Goal: Information Seeking & Learning: Compare options

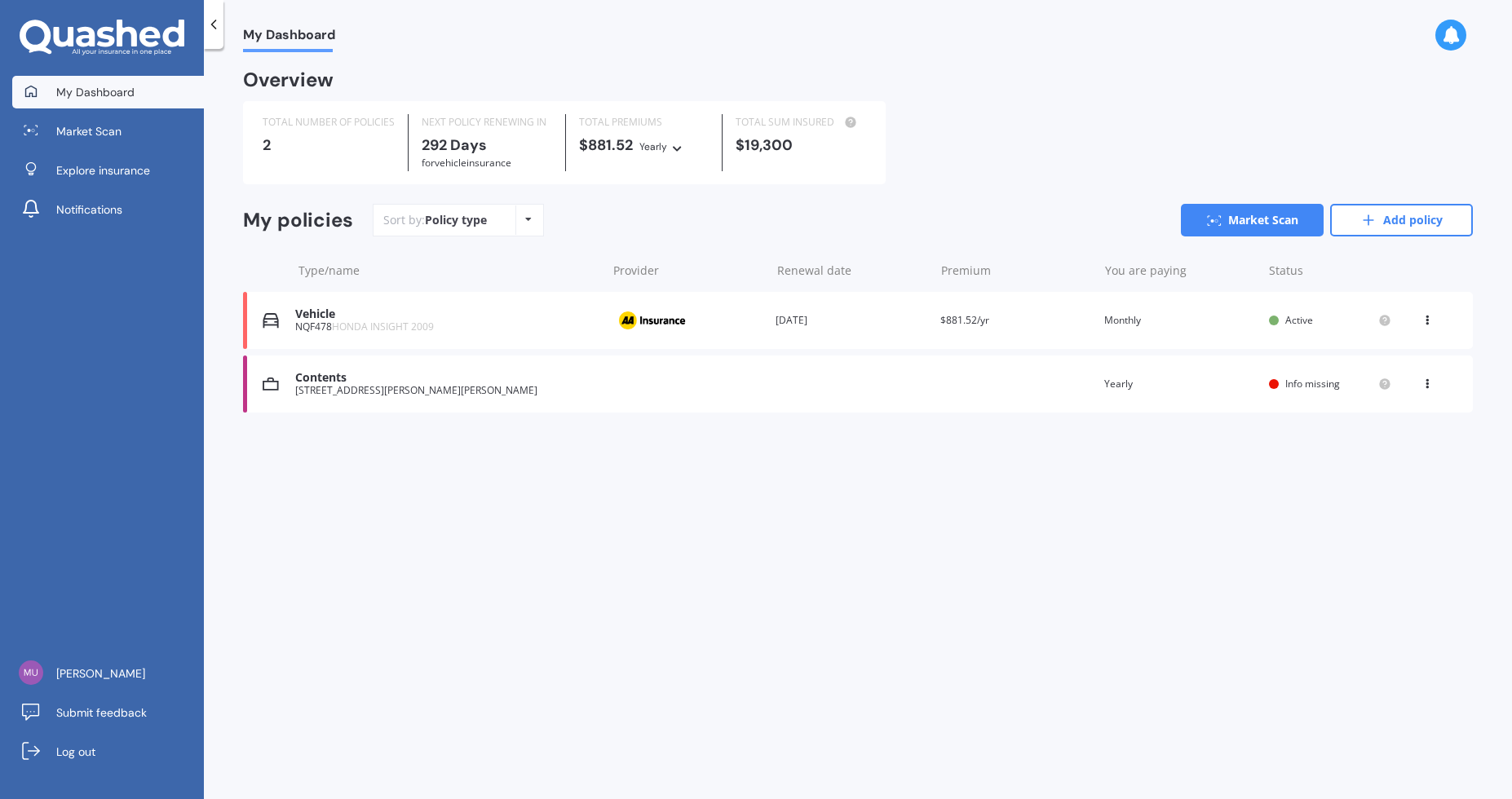
click at [1418, 319] on div "View option View policy Delete" at bounding box center [1429, 321] width 49 height 17
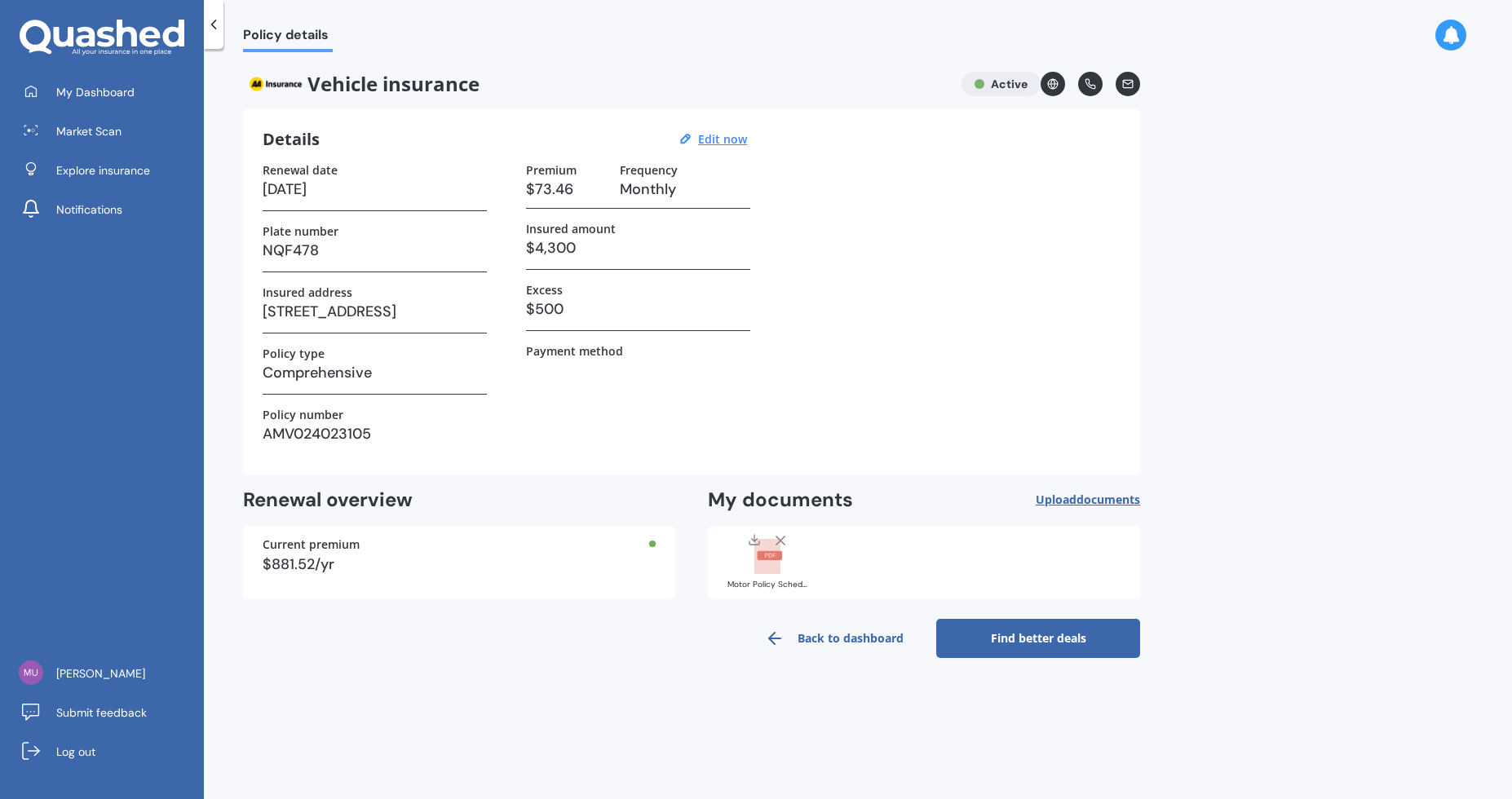
click at [1053, 638] on link "Find better deals" at bounding box center [1038, 638] width 204 height 39
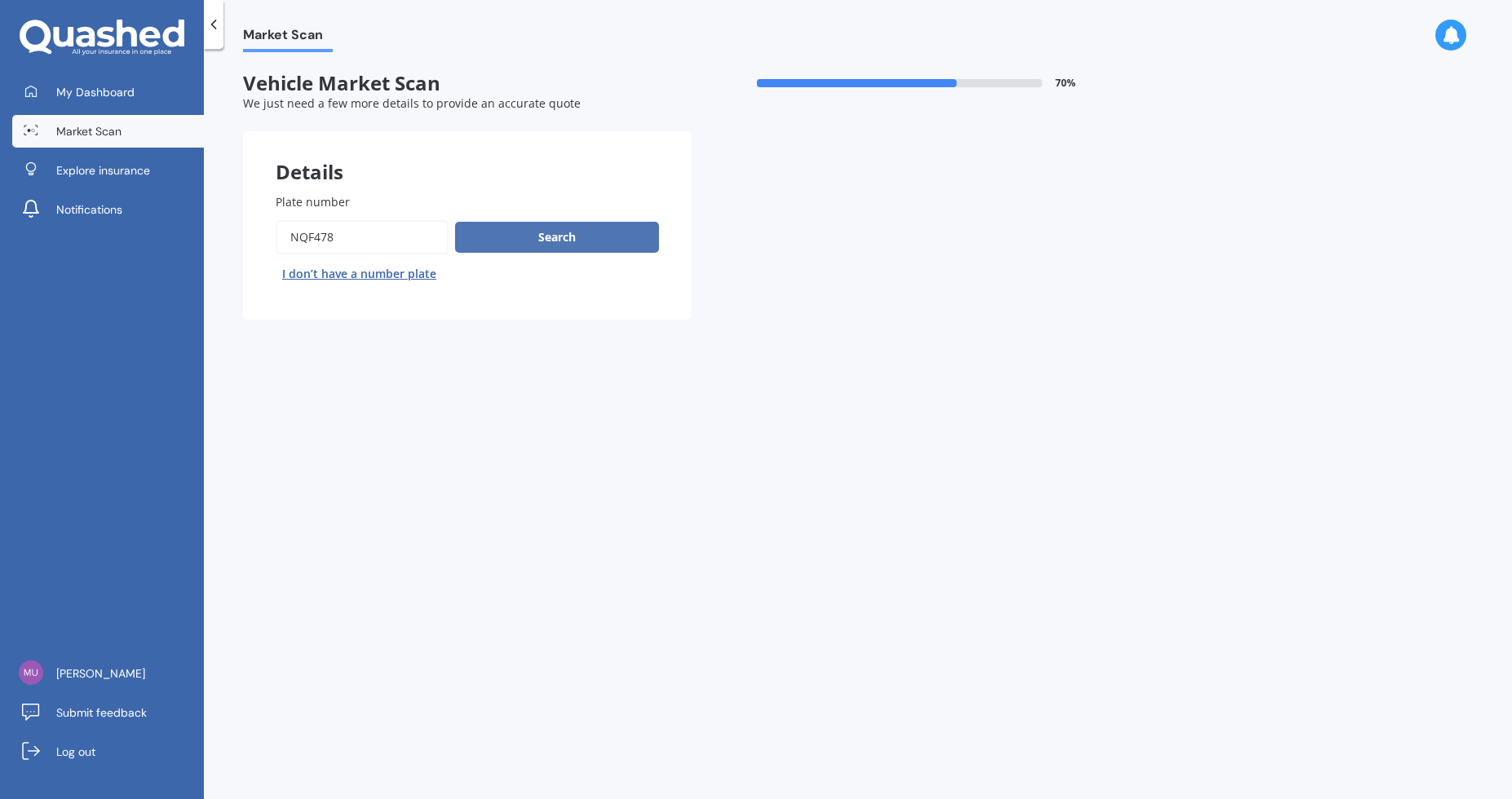
click at [561, 242] on button "Search" at bounding box center [557, 237] width 204 height 31
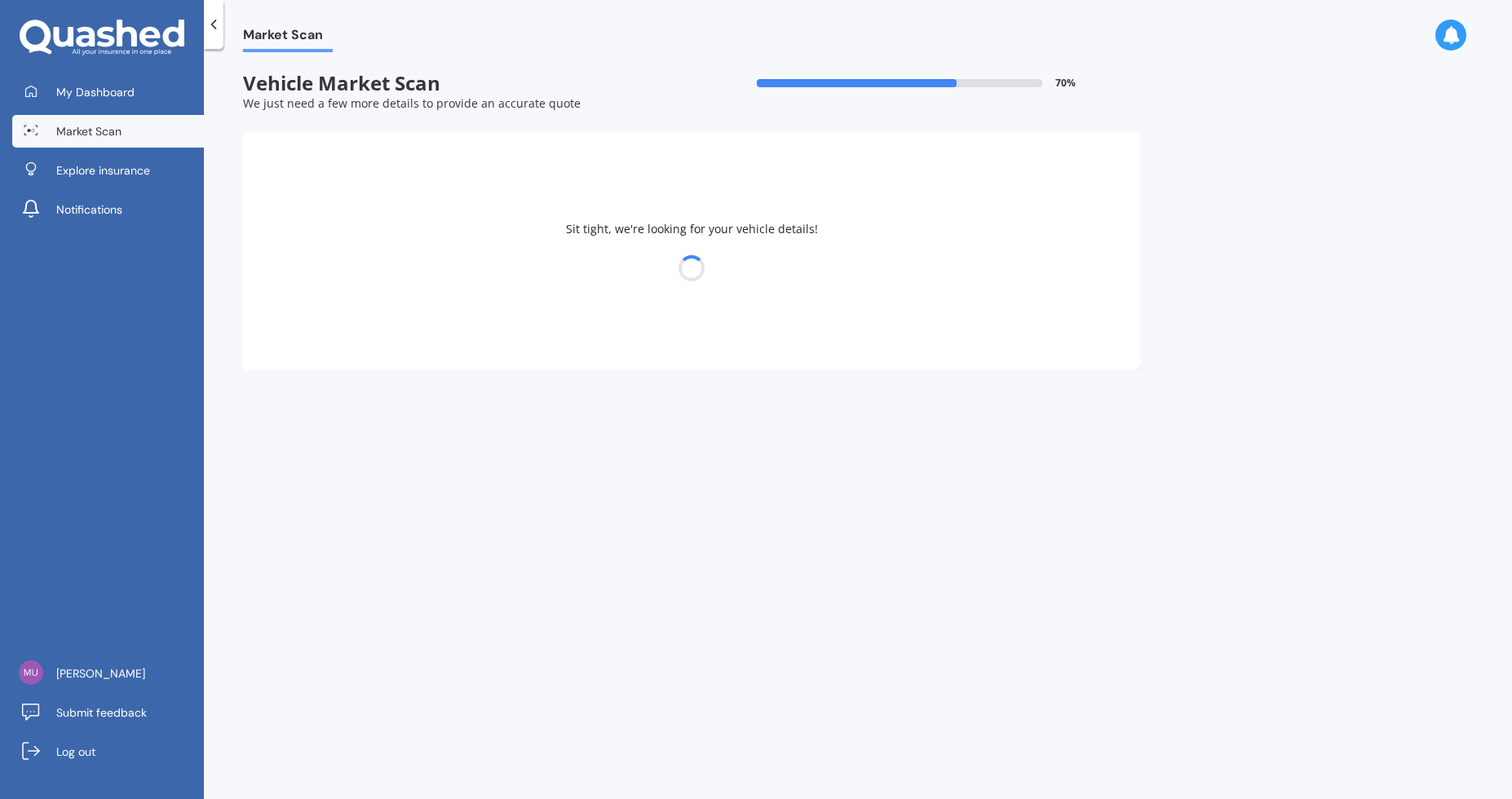
select select "HONDA"
select select "INSIGHT"
select select "21"
select select "06"
select select "1997"
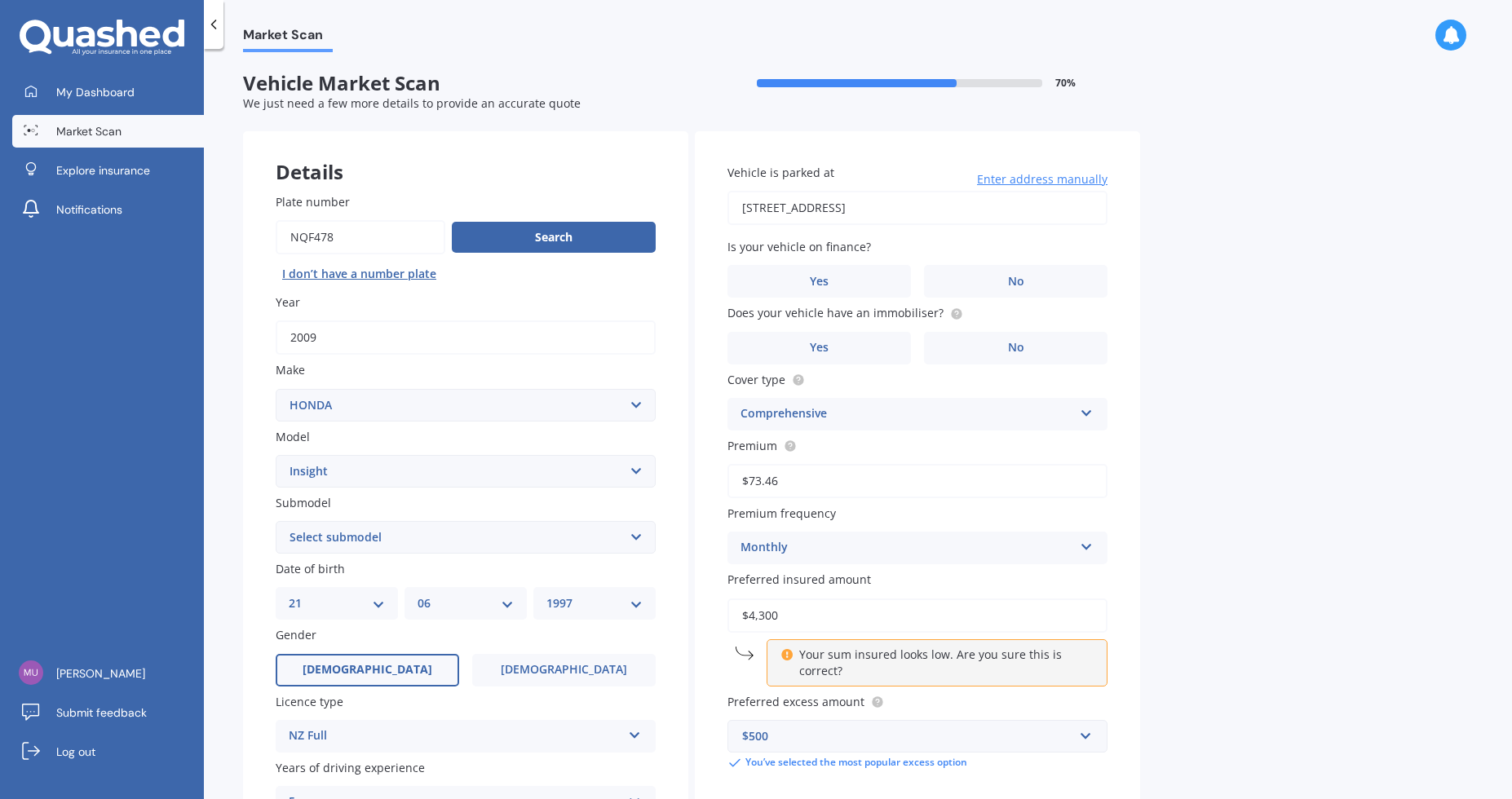
click at [852, 674] on p "Your sum insured looks low. Are you sure this is correct?" at bounding box center [943, 663] width 288 height 33
click at [766, 656] on div "Your sum insured looks low. Are you sure this is correct?" at bounding box center [937, 663] width 341 height 48
click at [796, 627] on input "$4,300" at bounding box center [917, 615] width 380 height 34
drag, startPoint x: 809, startPoint y: 622, endPoint x: 623, endPoint y: 635, distance: 186.5
click at [623, 635] on div "Details Plate number Search I don’t have a number plate Year [DATE] Make Select…" at bounding box center [691, 524] width 897 height 787
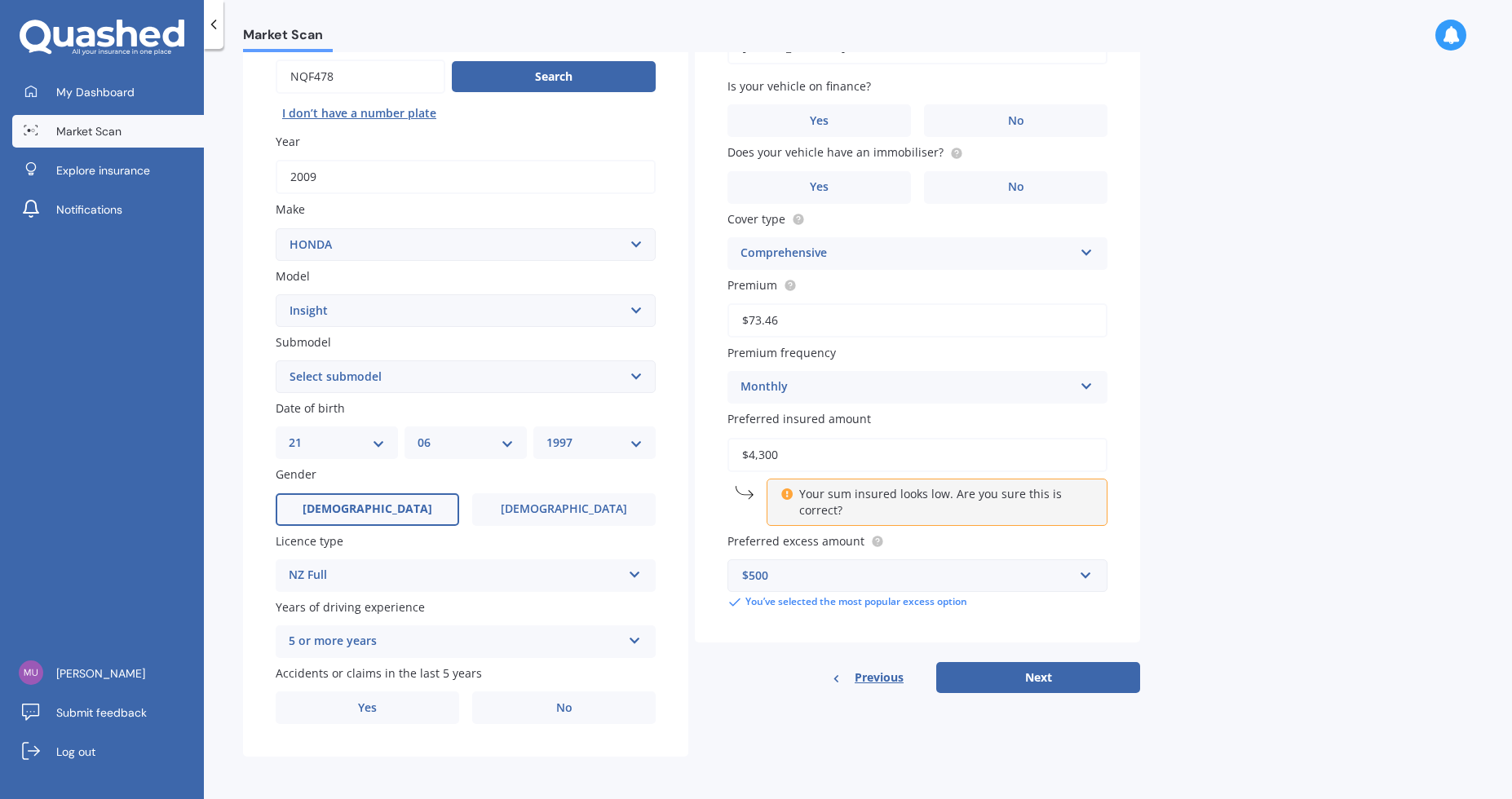
scroll to position [163, 0]
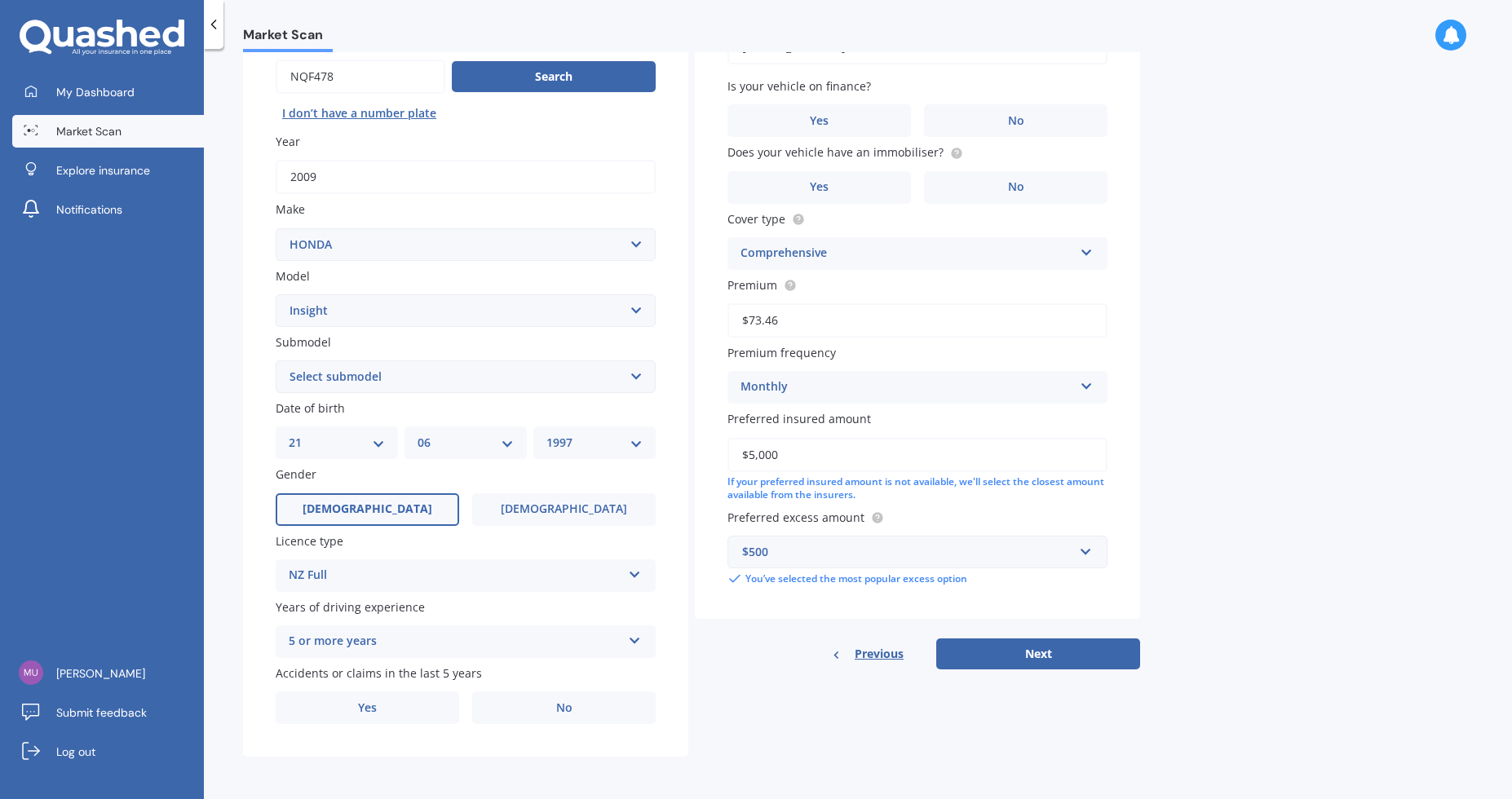
type input "$5,000"
click at [1175, 523] on div "Market Scan Vehicle Market Scan 70 % We just need a few more details to provide…" at bounding box center [857, 427] width 1308 height 751
click at [1021, 657] on button "Next" at bounding box center [1038, 654] width 204 height 31
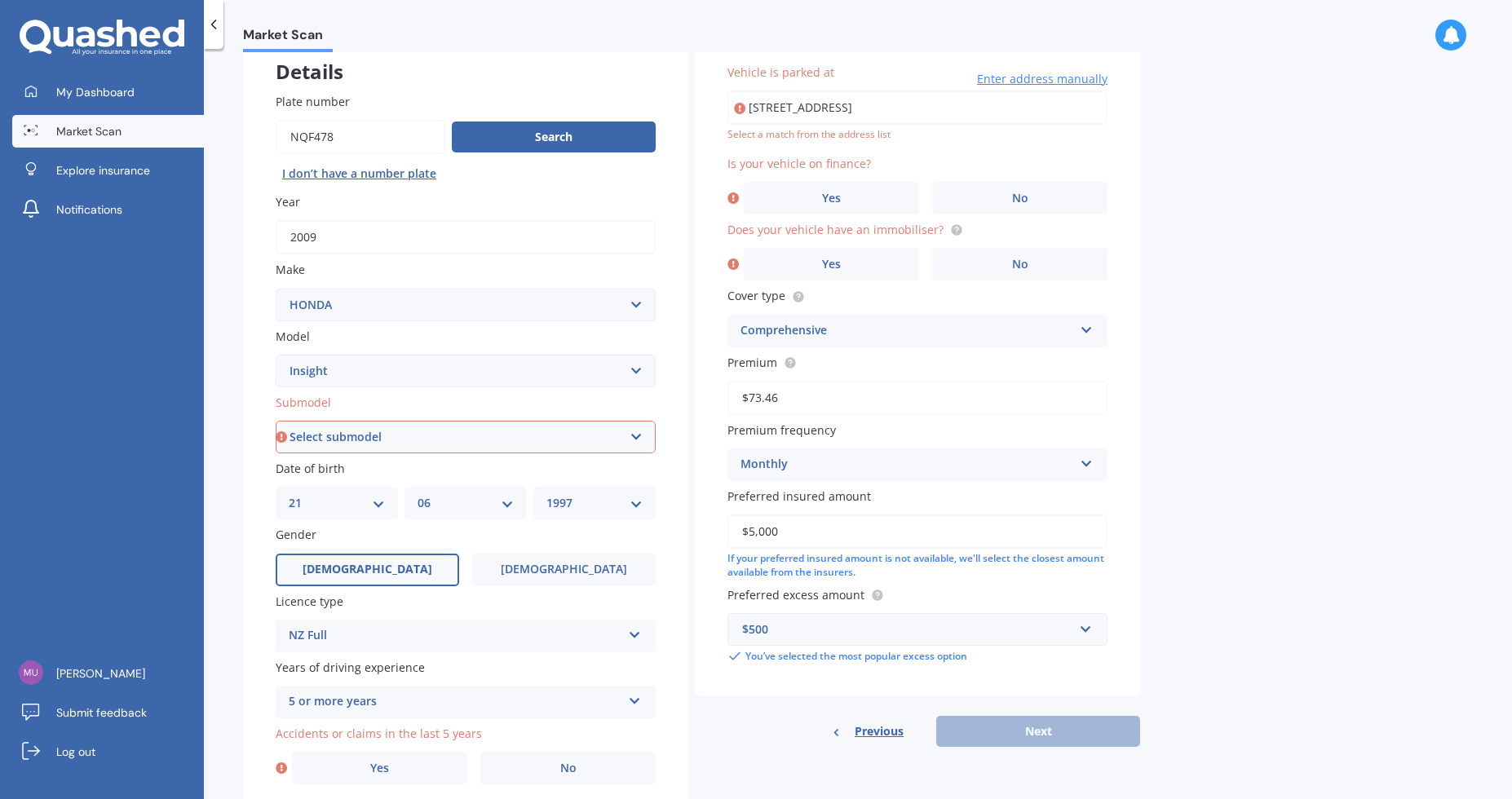
scroll to position [0, 0]
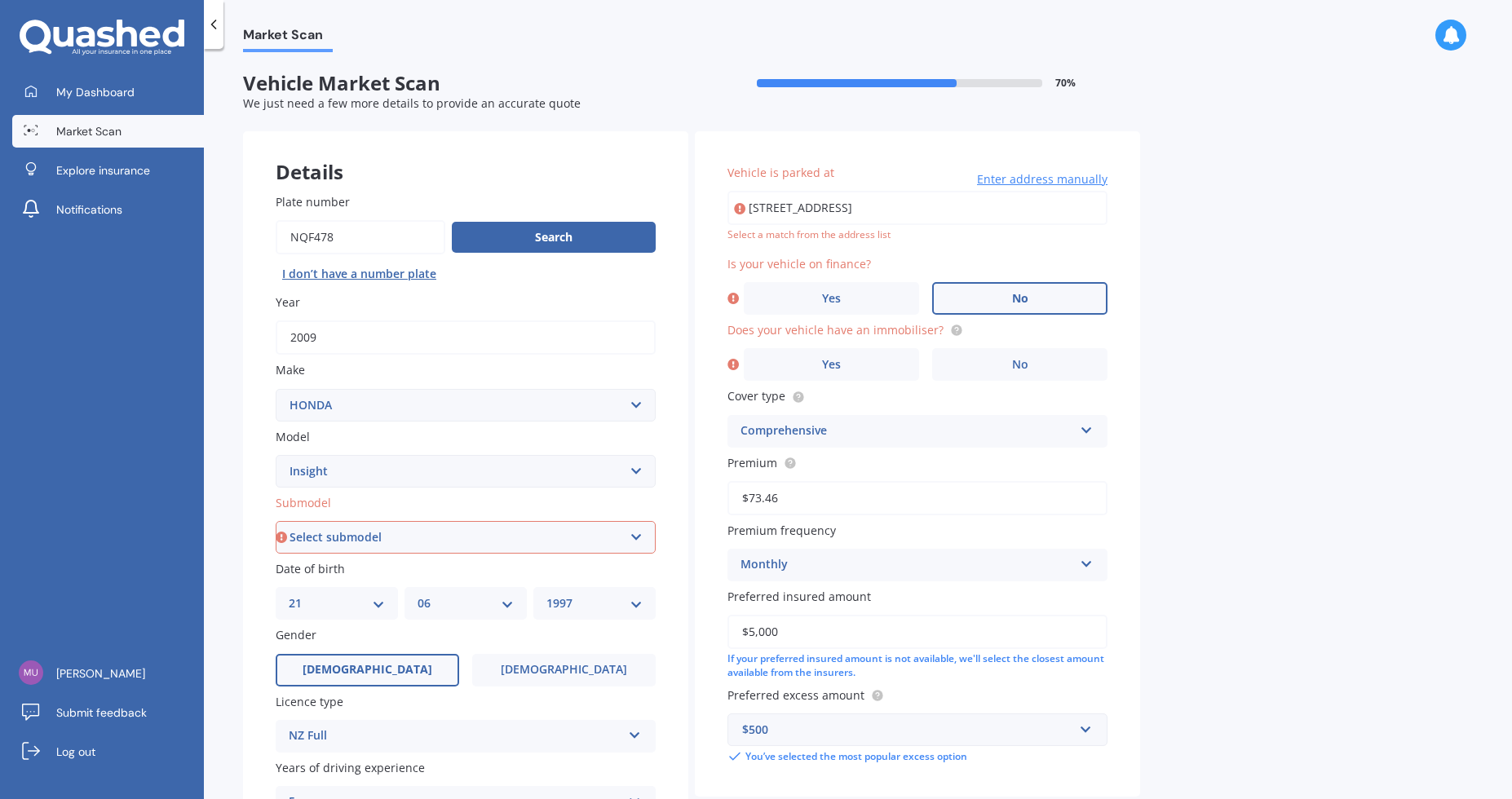
click at [1008, 310] on label "No" at bounding box center [1019, 298] width 175 height 33
click at [0, 0] on input "No" at bounding box center [0, 0] width 0 height 0
click at [1027, 365] on span "No" at bounding box center [1020, 365] width 17 height 14
click at [0, 0] on input "No" at bounding box center [0, 0] width 0 height 0
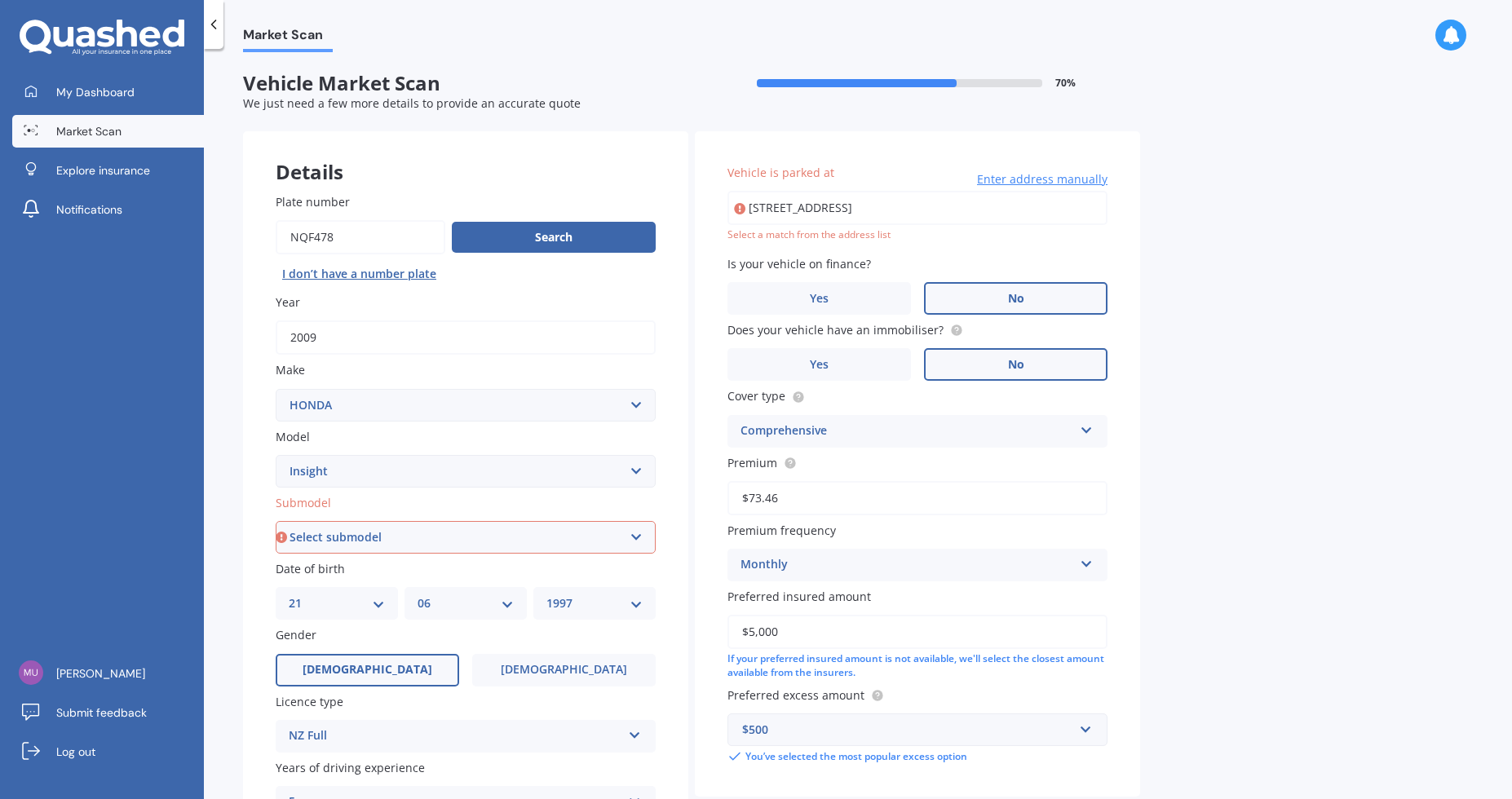
click at [843, 203] on input "[STREET_ADDRESS]" at bounding box center [917, 208] width 380 height 34
drag, startPoint x: 1060, startPoint y: 208, endPoint x: 774, endPoint y: 222, distance: 286.3
click at [716, 201] on div "Vehicle is parked at [STREET_ADDRESS] Enter address manually Select a match fro…" at bounding box center [917, 463] width 445 height 665
type input "[STREET_ADDRESS]"
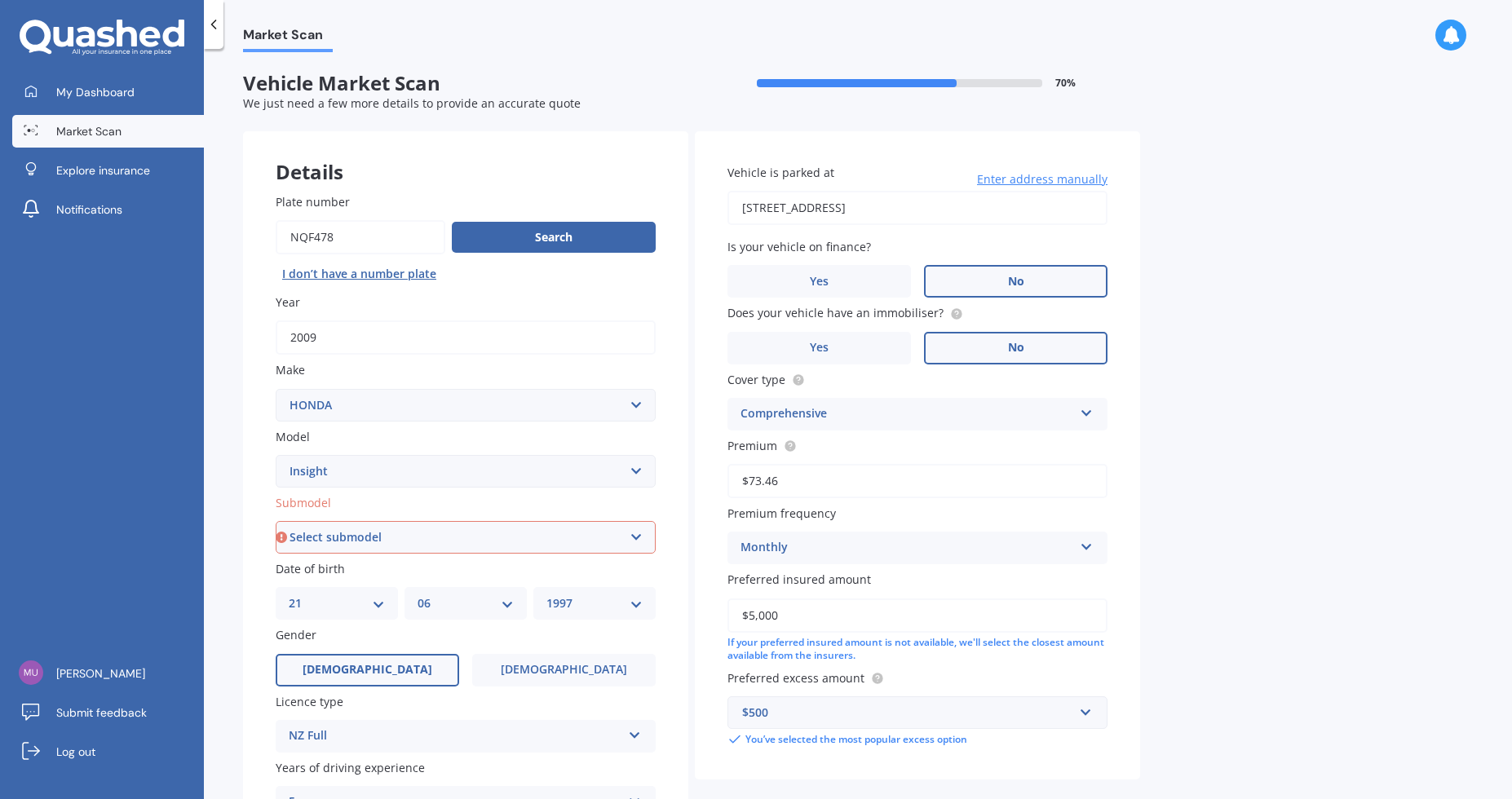
click at [436, 555] on div "Plate number Search I don’t have a number plate Year [DATE] Make Select make AC…" at bounding box center [465, 539] width 445 height 757
click at [435, 547] on select "Select submodel Hybrid" at bounding box center [465, 537] width 380 height 33
select select "HYBRID"
click at [276, 522] on select "Select submodel Hybrid" at bounding box center [465, 537] width 380 height 33
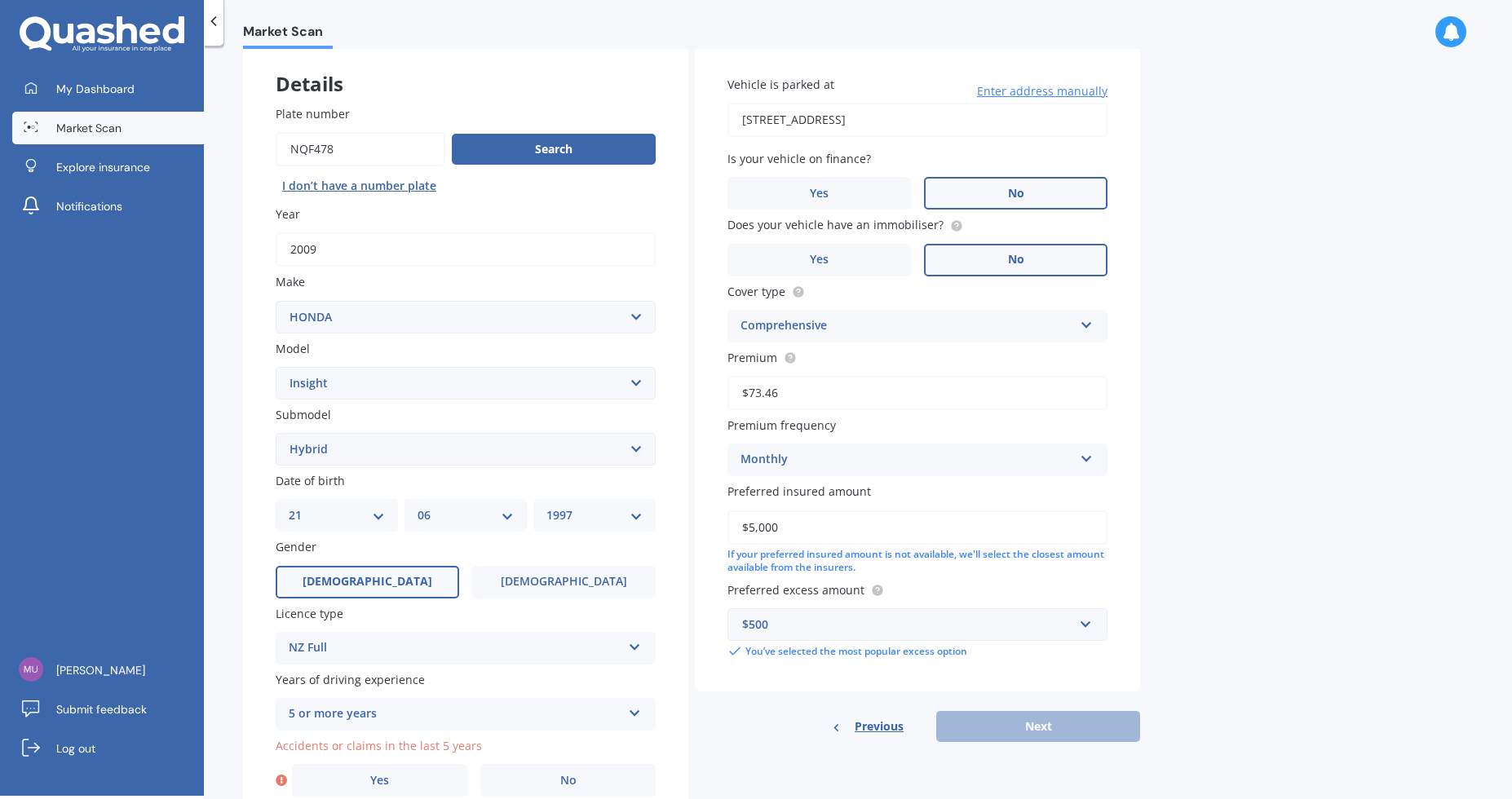
scroll to position [163, 0]
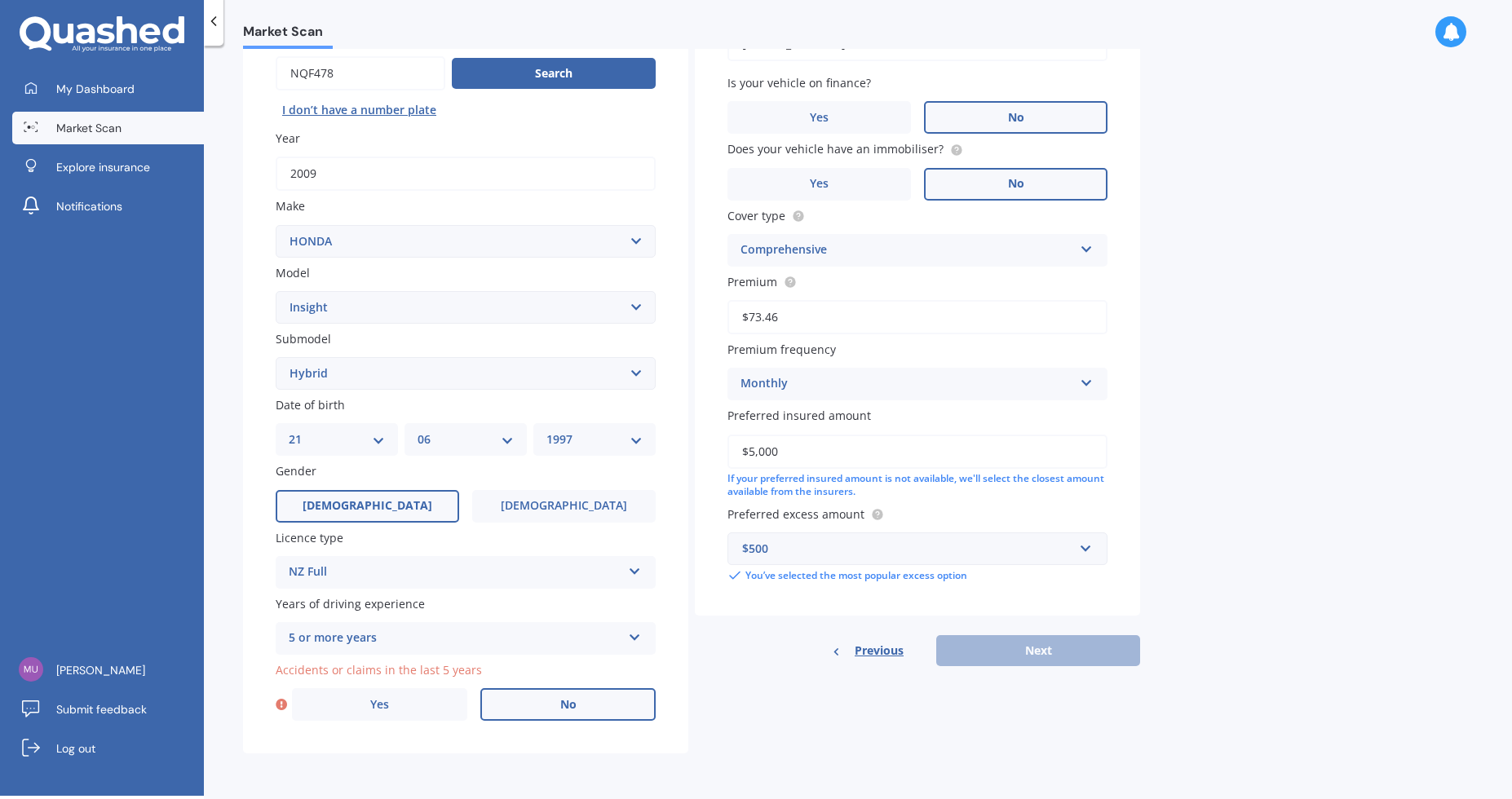
click at [553, 700] on label "No" at bounding box center [568, 704] width 175 height 33
click at [0, 0] on input "No" at bounding box center [0, 0] width 0 height 0
click at [1017, 660] on button "Next" at bounding box center [1038, 650] width 204 height 31
select select "21"
select select "06"
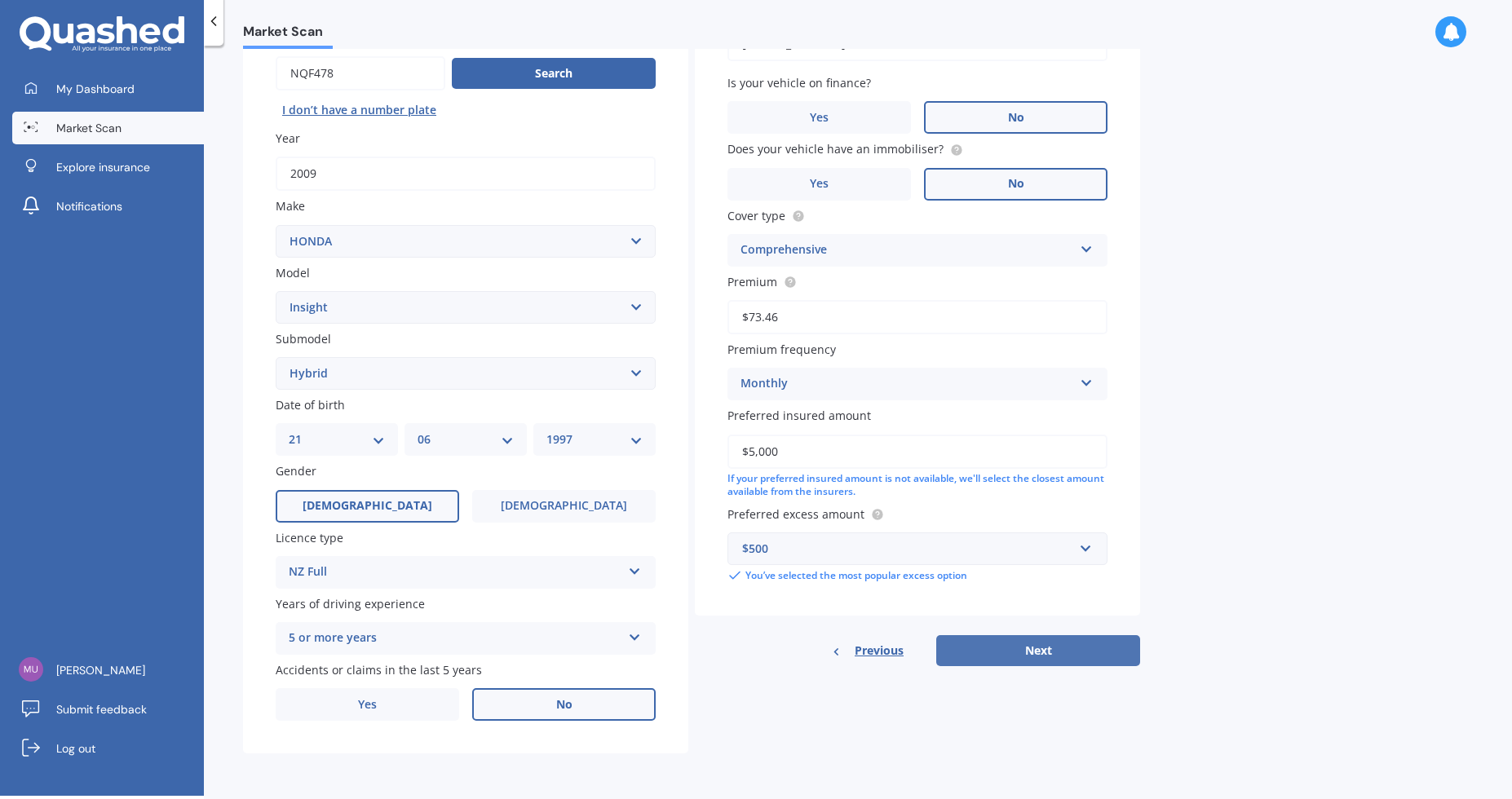
select select "1997"
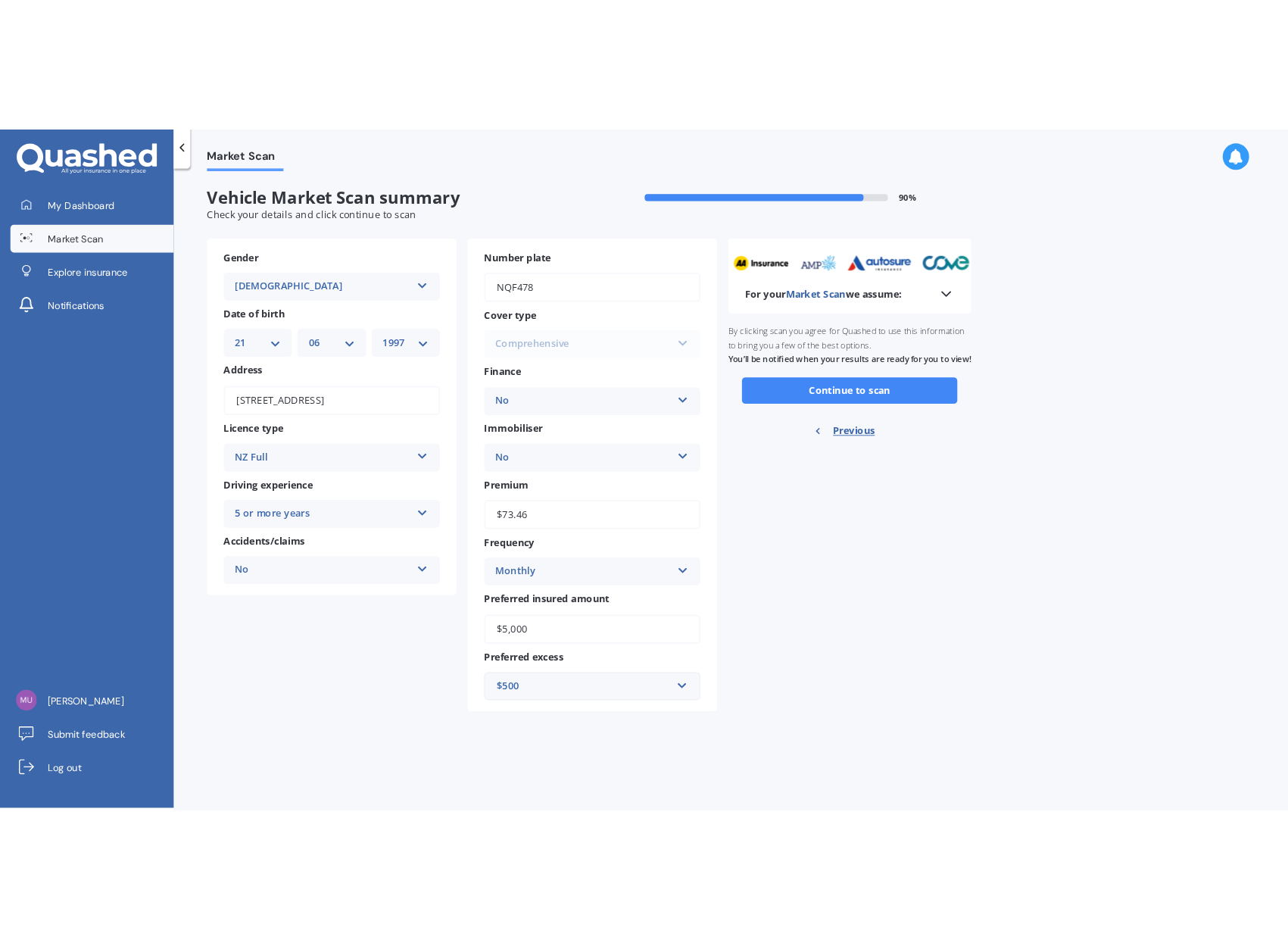
scroll to position [0, 0]
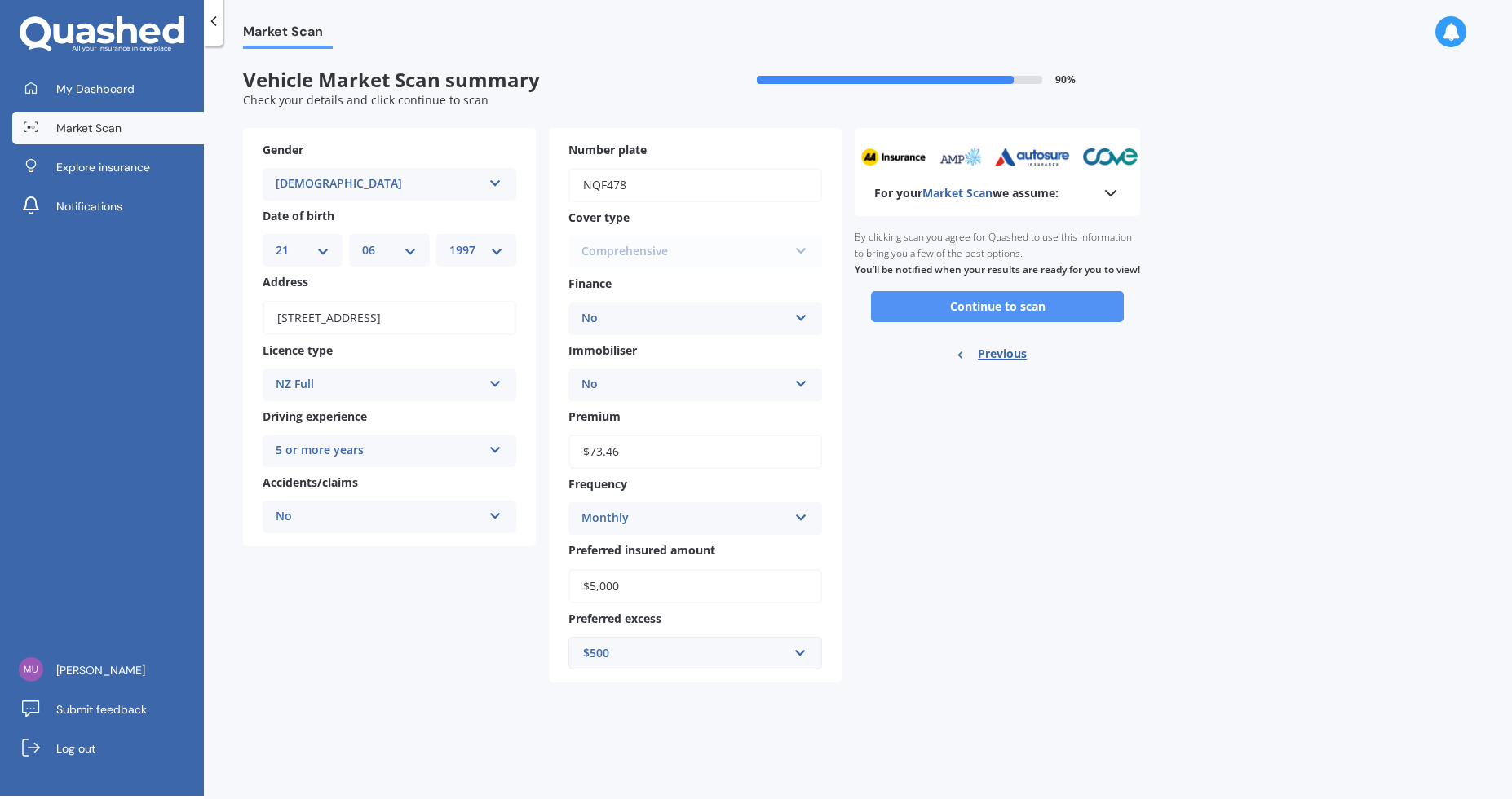
click at [989, 322] on button "Continue to scan" at bounding box center [997, 306] width 253 height 31
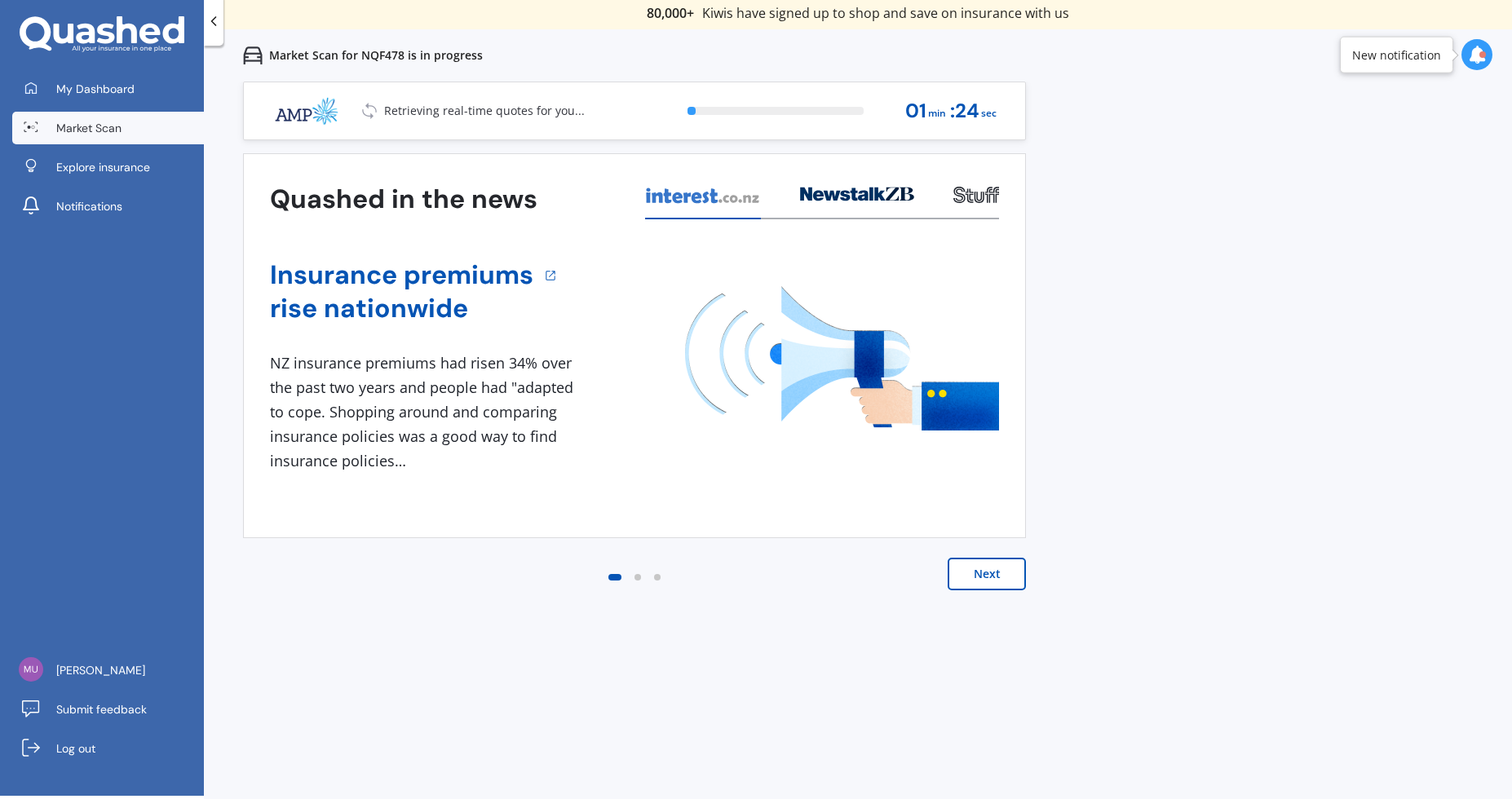
click at [1004, 582] on button "Next" at bounding box center [987, 574] width 78 height 33
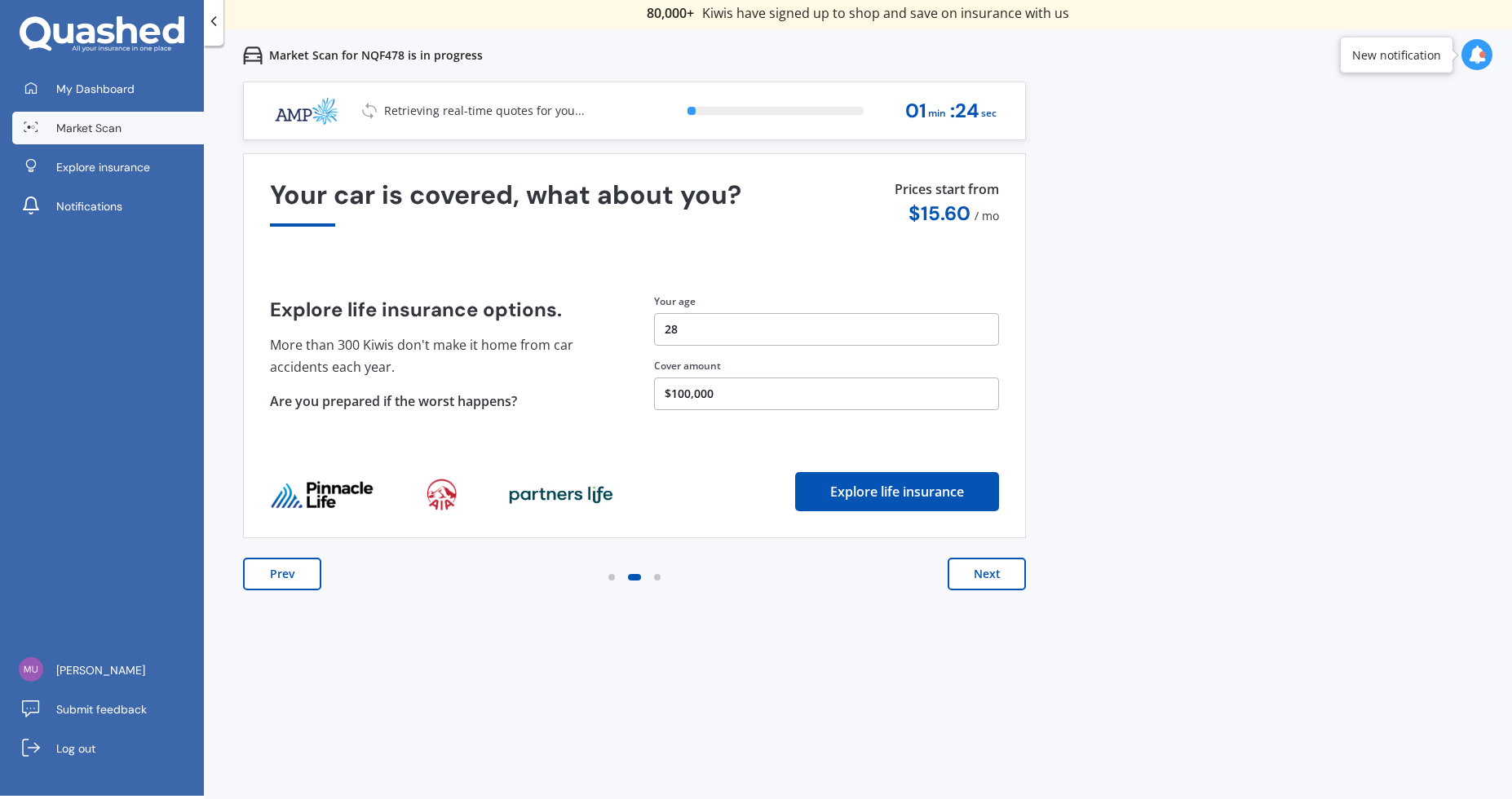
click at [1004, 580] on button "Next" at bounding box center [987, 574] width 78 height 33
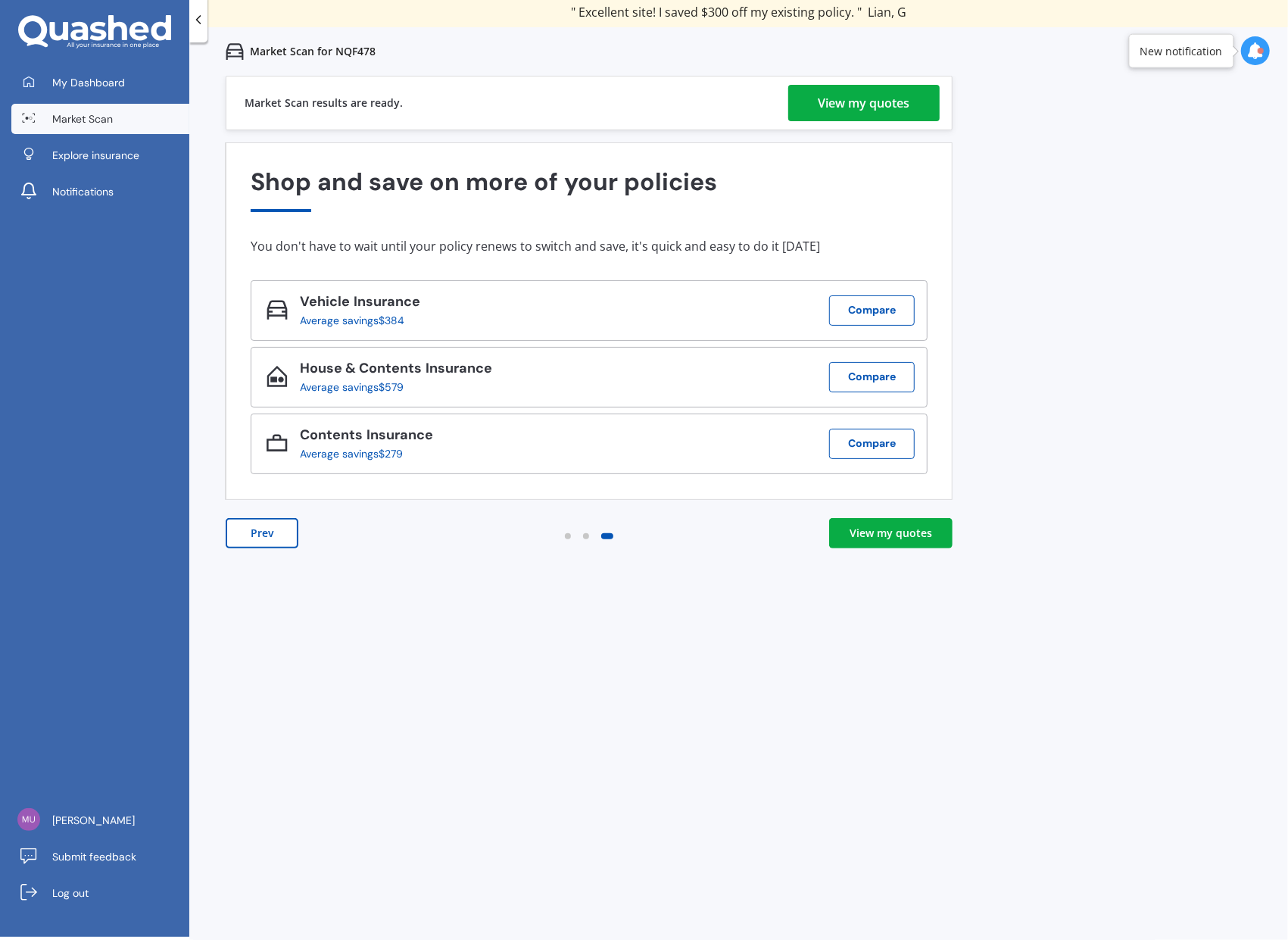
click at [900, 98] on div "View my quotes" at bounding box center [865, 102] width 92 height 36
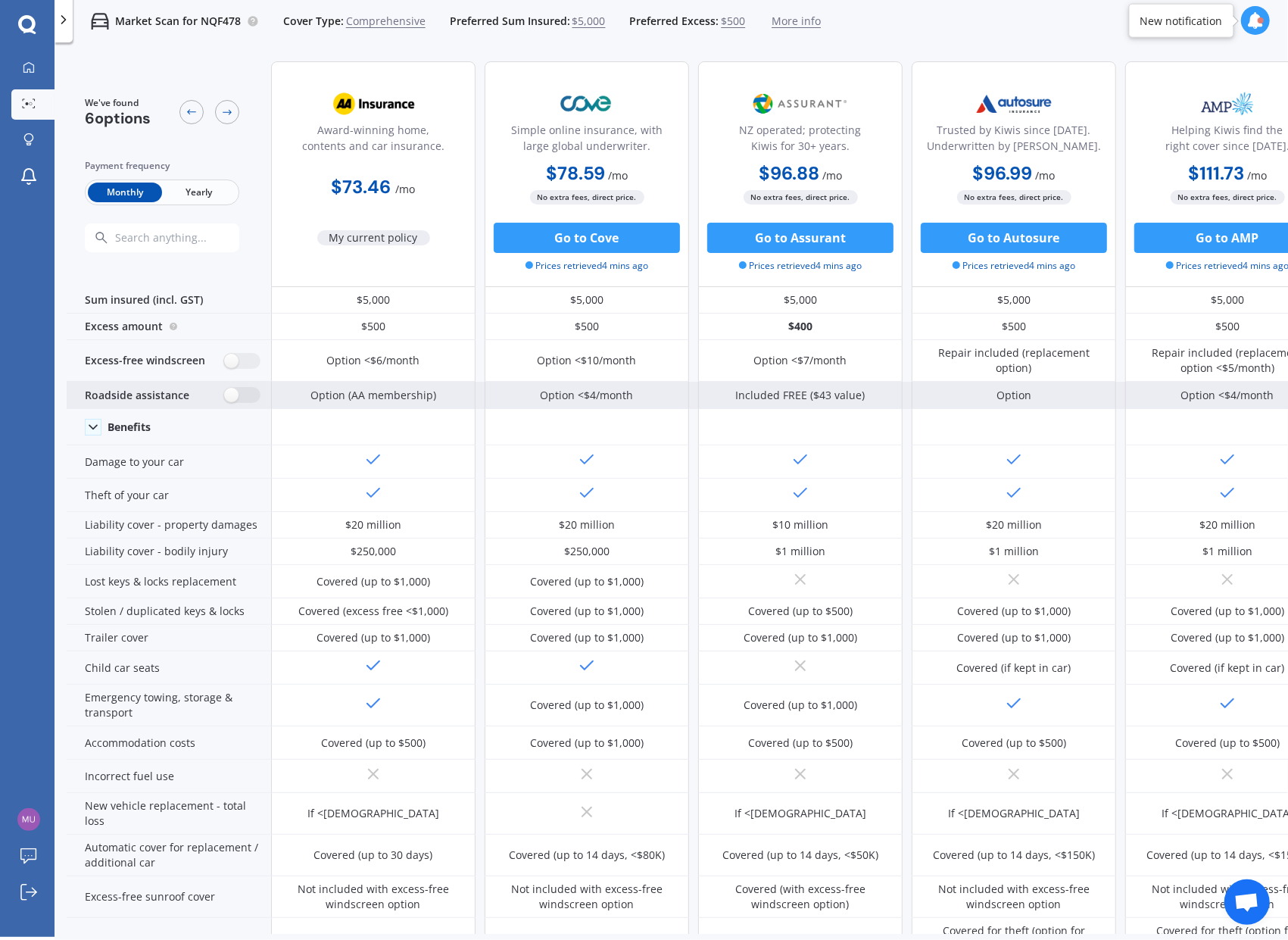
click at [244, 403] on div "Roadside assistance" at bounding box center [169, 395] width 205 height 27
click at [245, 394] on label at bounding box center [242, 395] width 37 height 16
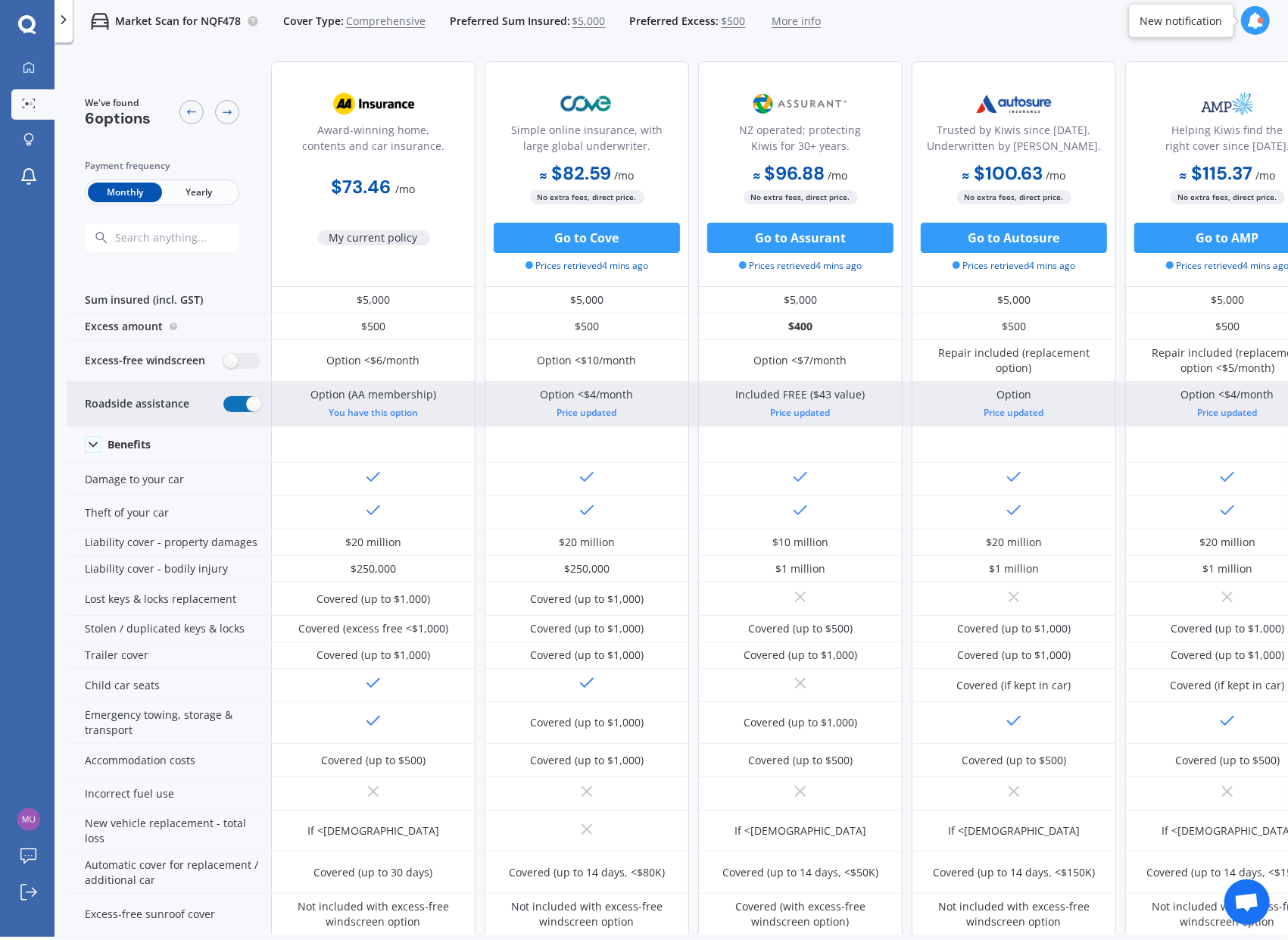
click at [239, 396] on label at bounding box center [242, 404] width 37 height 16
radio input "false"
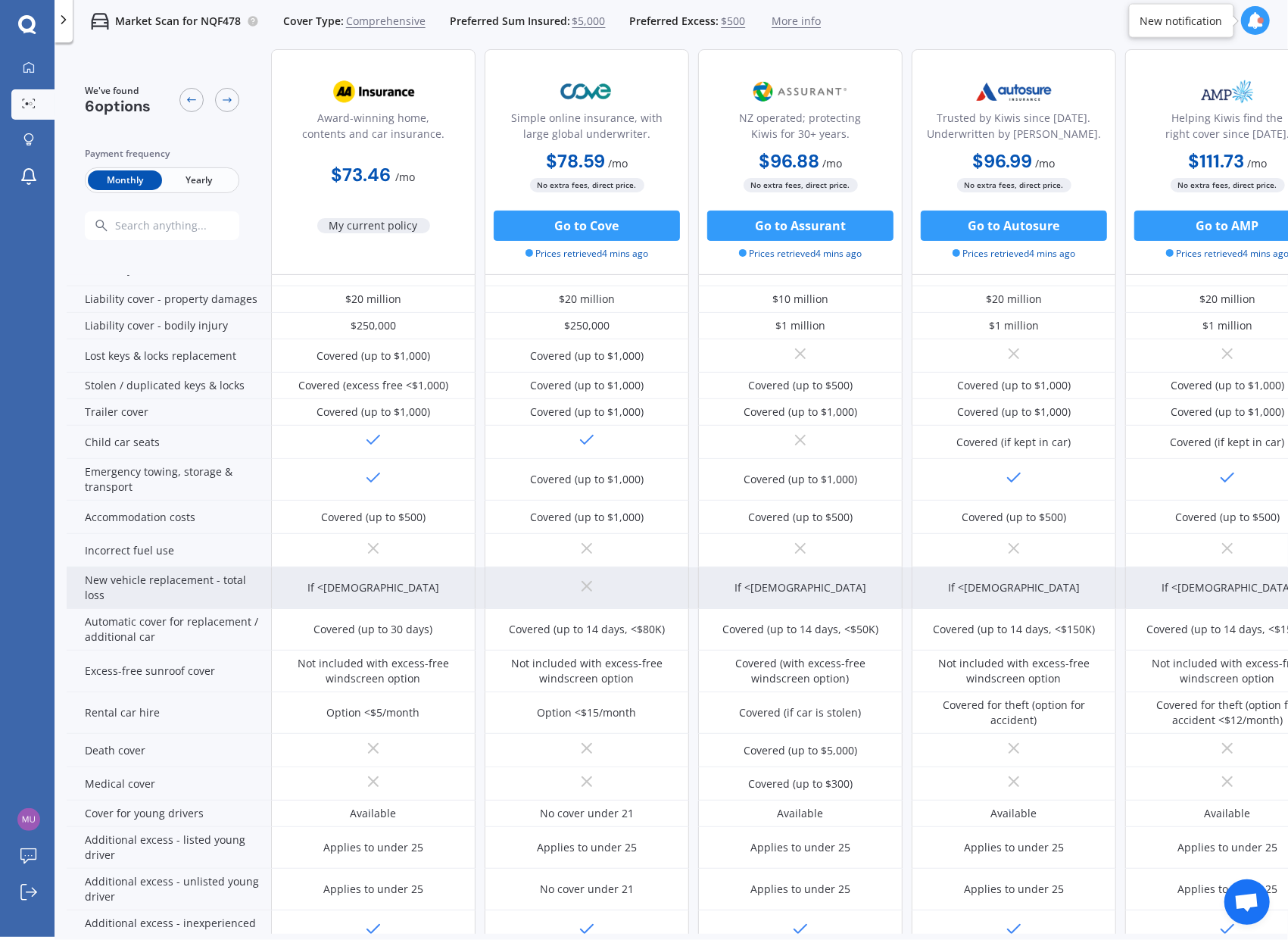
scroll to position [227, 0]
